Goal: Task Accomplishment & Management: Manage account settings

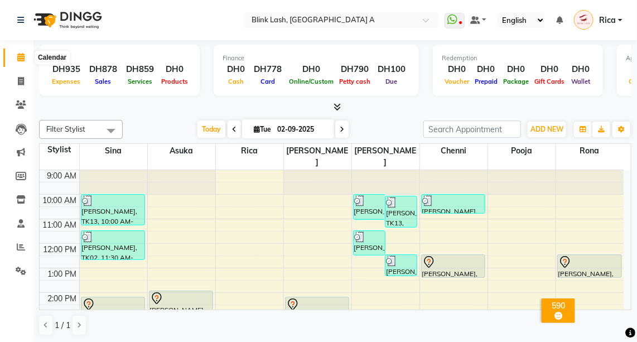
click at [20, 55] on icon at bounding box center [20, 57] width 7 height 8
click at [613, 16] on span "Rica" at bounding box center [607, 20] width 17 height 12
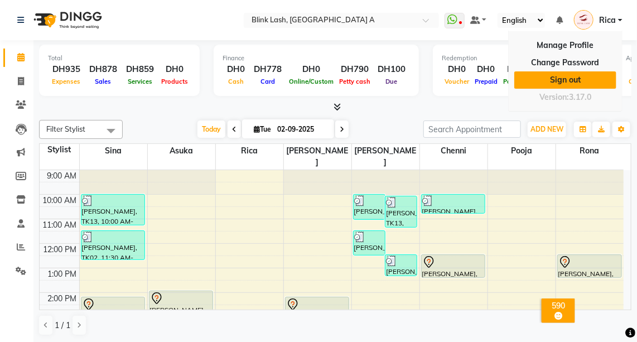
click at [579, 78] on link "Sign out" at bounding box center [565, 79] width 102 height 17
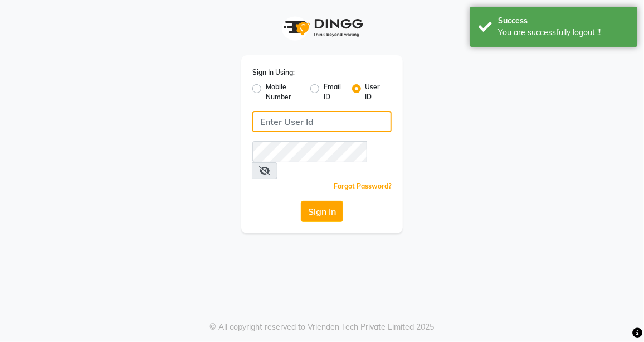
type input "[EMAIL_ADDRESS][DOMAIN_NAME]"
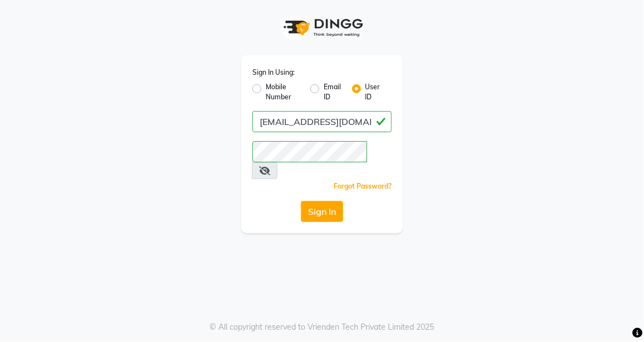
click at [324, 89] on label "Email ID" at bounding box center [333, 92] width 19 height 20
click at [324, 89] on input "Email ID" at bounding box center [327, 85] width 7 height 7
radio input "true"
radio input "false"
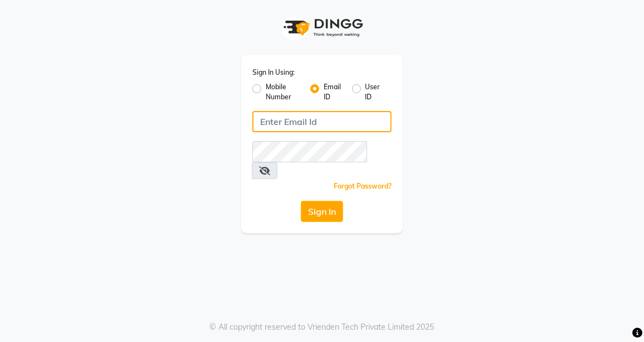
click at [312, 119] on input "Username" at bounding box center [321, 121] width 139 height 21
type input "[EMAIL_ADDRESS][DOMAIN_NAME]"
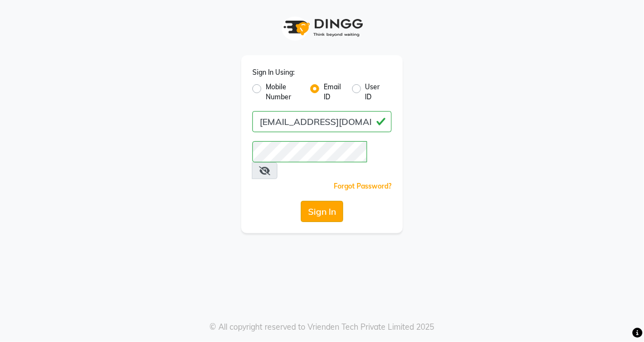
click at [324, 201] on button "Sign In" at bounding box center [322, 211] width 42 height 21
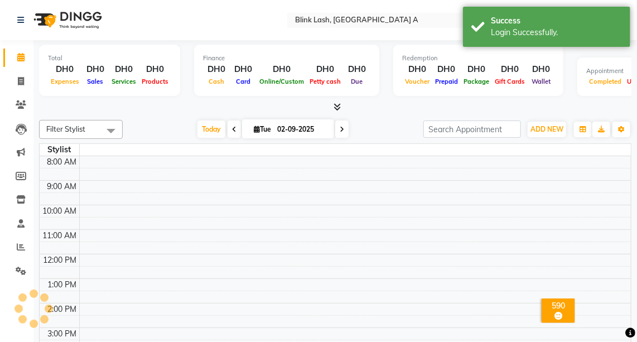
select select "en"
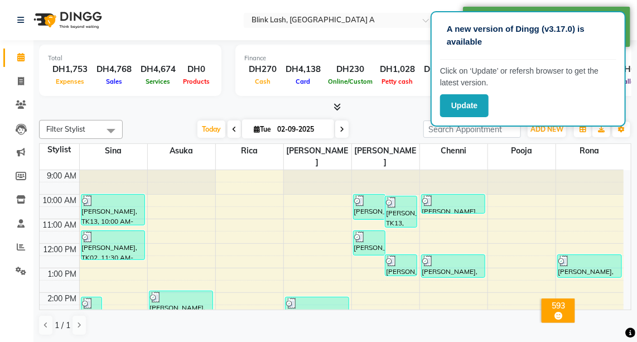
click at [402, 103] on div at bounding box center [335, 107] width 592 height 12
click at [395, 107] on div at bounding box center [335, 107] width 592 height 12
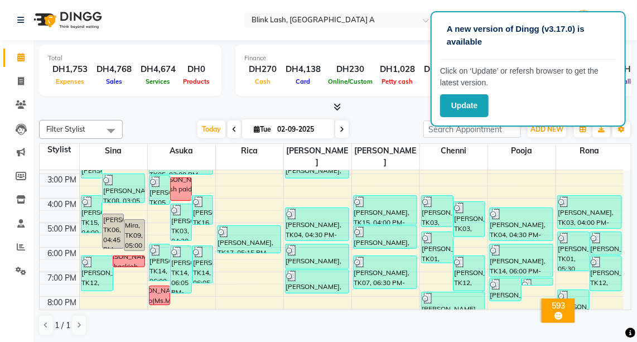
scroll to position [145, 0]
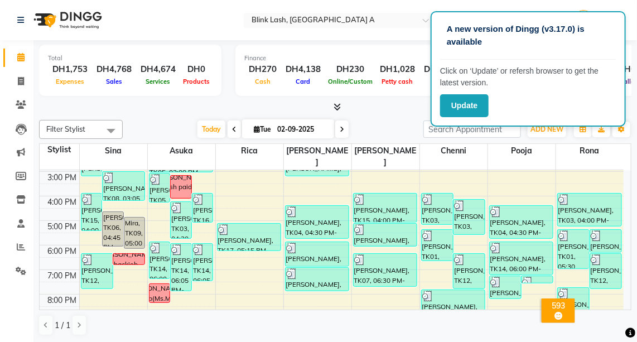
click at [339, 131] on icon at bounding box center [341, 129] width 4 height 7
type input "[DATE]"
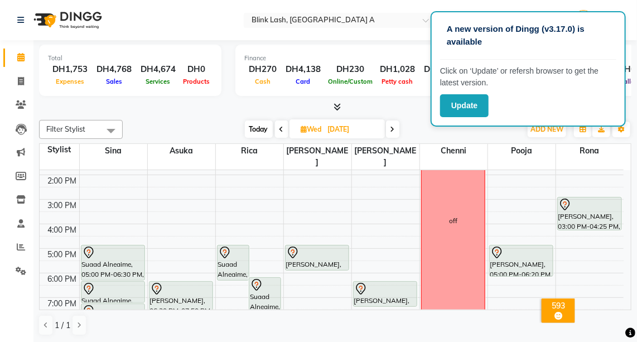
scroll to position [119, 0]
